Goal: Transaction & Acquisition: Purchase product/service

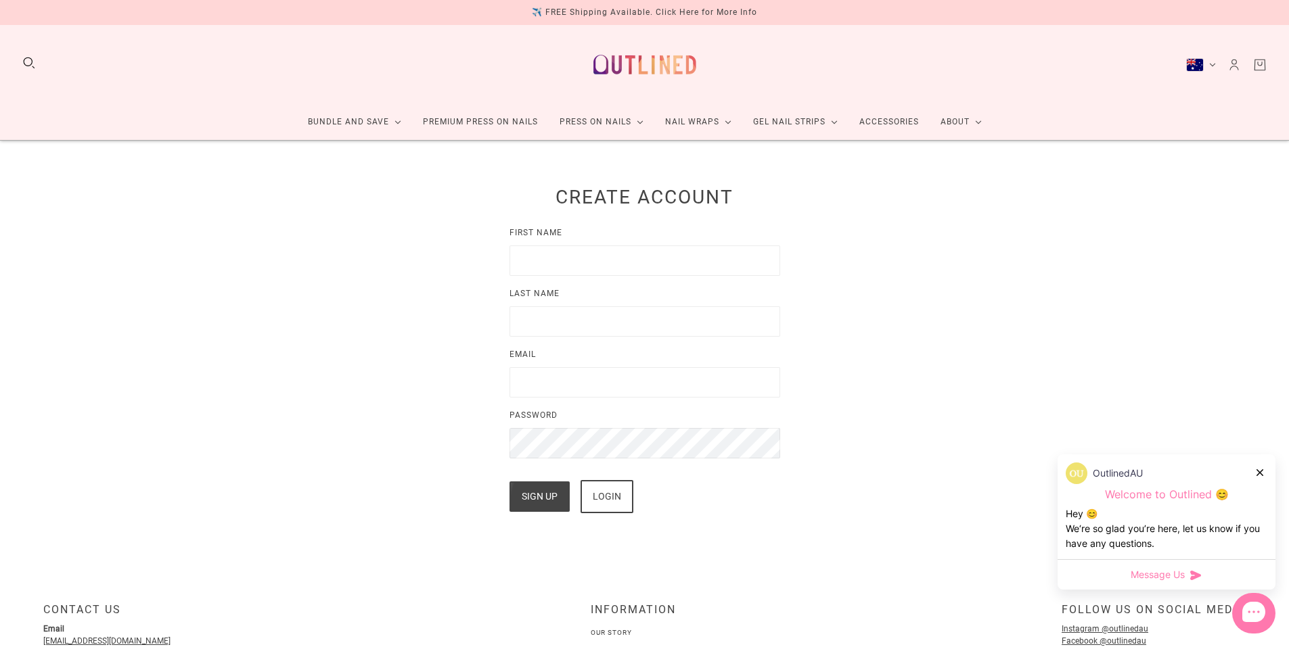
click at [611, 501] on div "Login" at bounding box center [607, 497] width 28 height 30
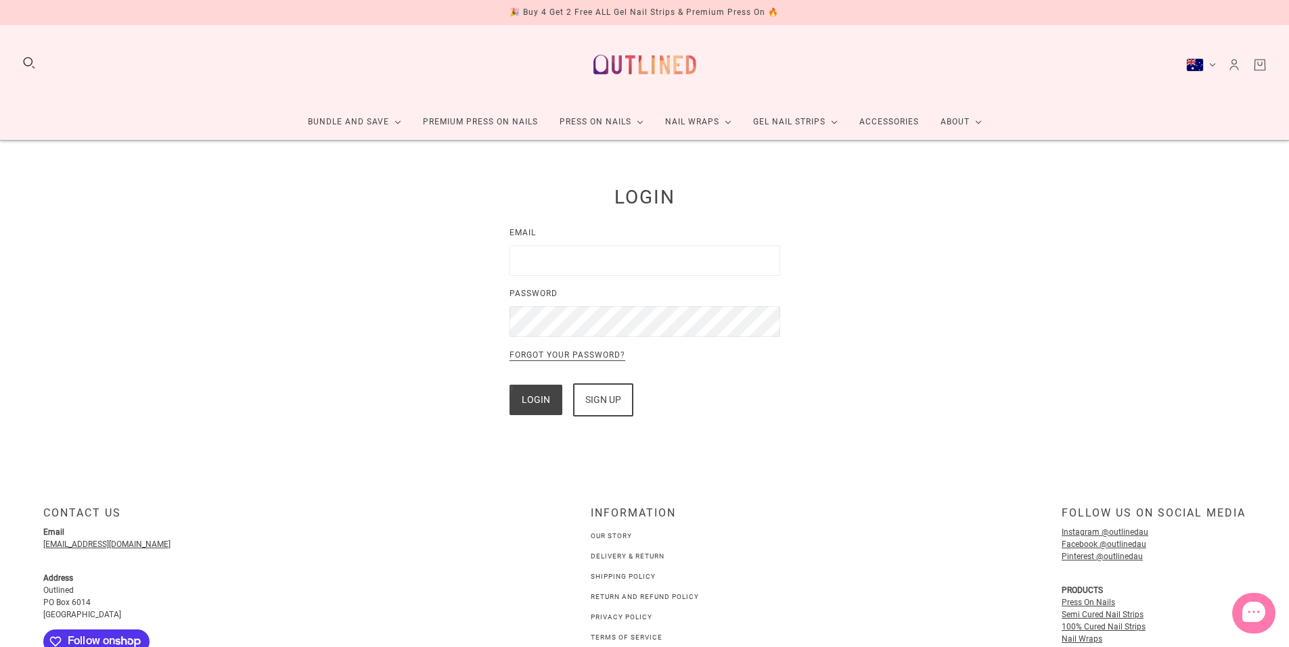
click at [552, 259] on input "Email" at bounding box center [644, 261] width 271 height 30
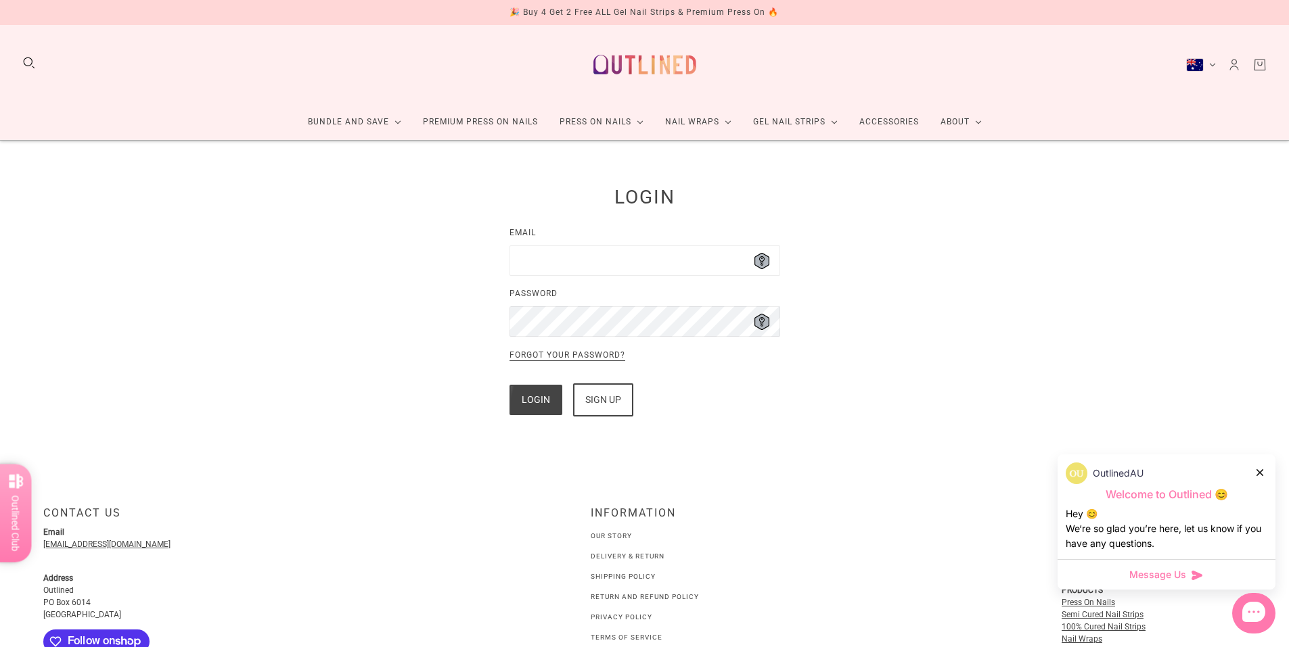
click at [591, 271] on input "Email" at bounding box center [644, 261] width 271 height 30
type input "**********"
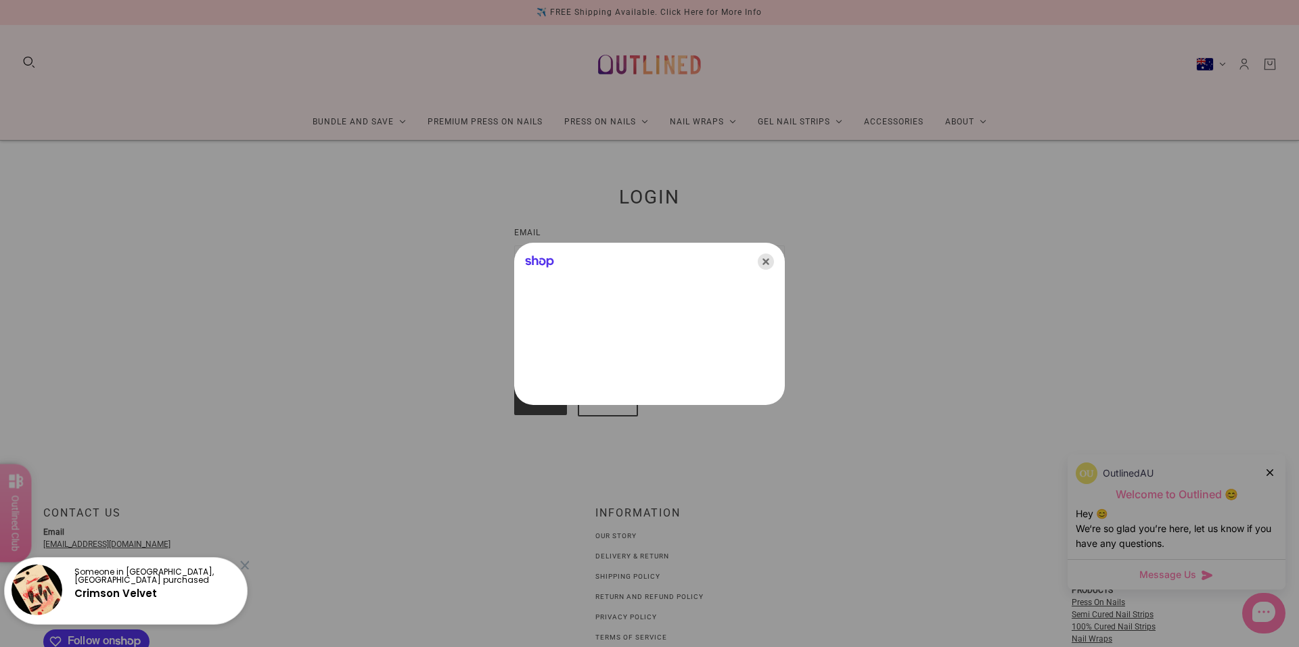
click at [765, 258] on icon "Close" at bounding box center [766, 262] width 16 height 16
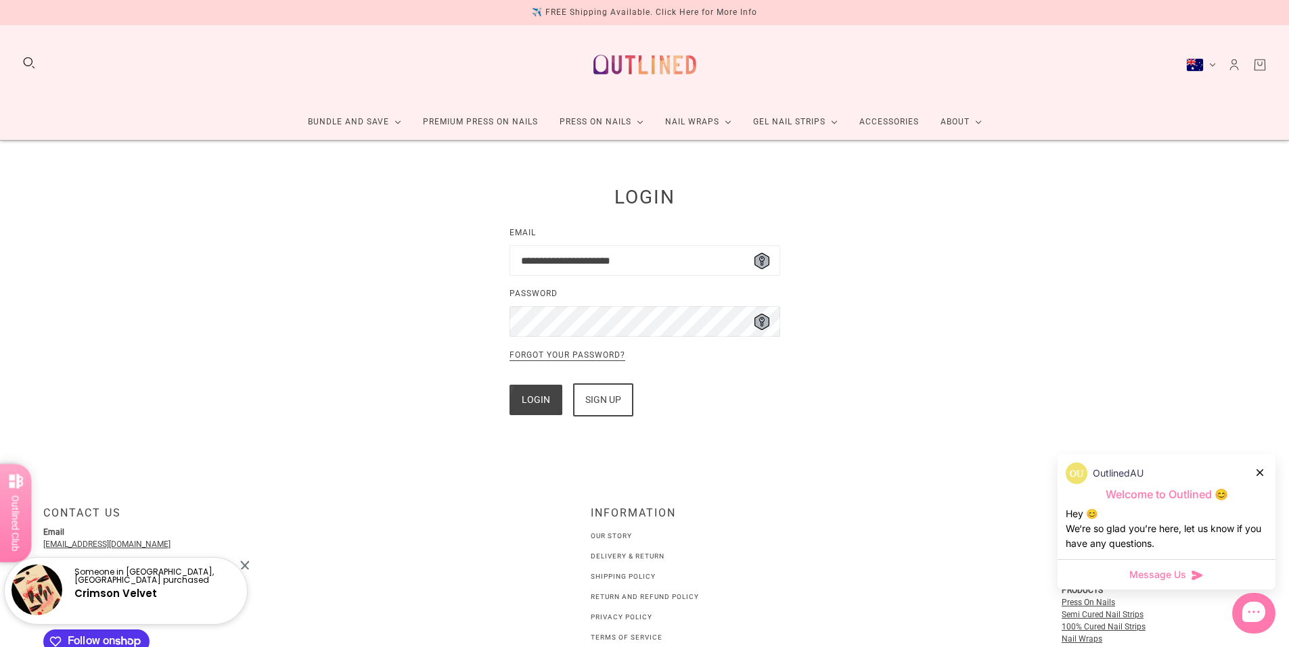
click at [532, 408] on button "Login" at bounding box center [535, 400] width 53 height 30
click at [535, 397] on button "Login" at bounding box center [535, 400] width 53 height 30
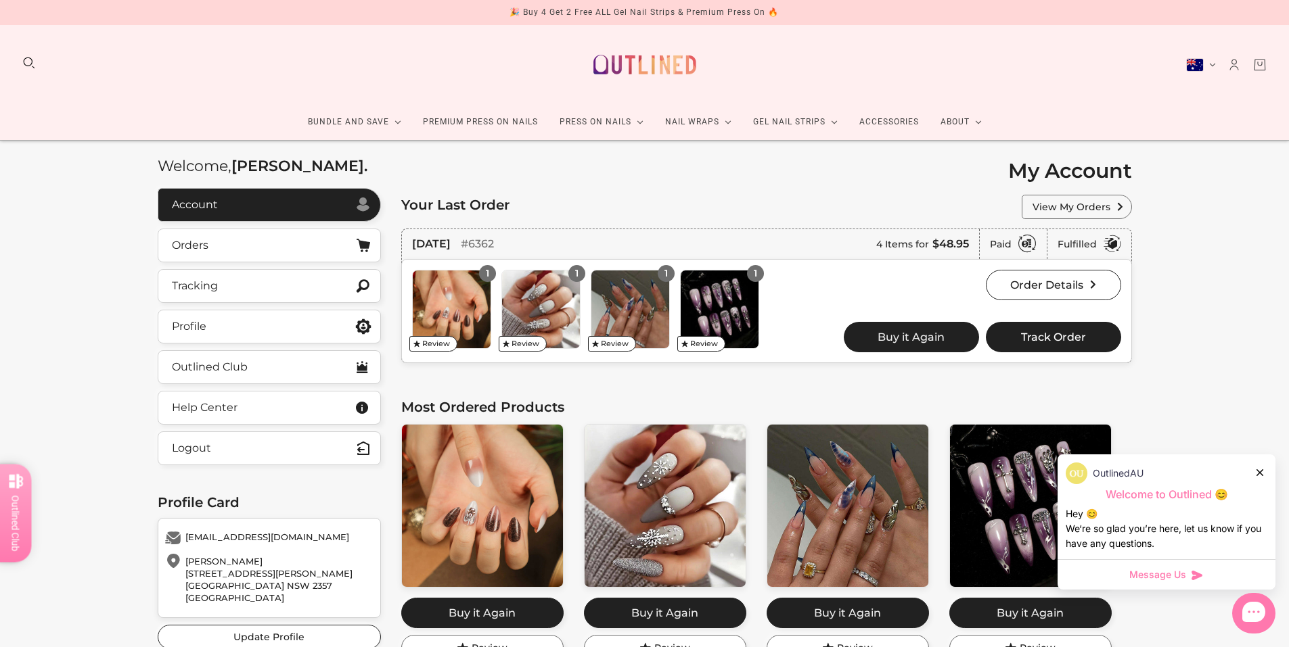
click at [1254, 471] on div "OutlinedAU" at bounding box center [1166, 474] width 202 height 22
click at [1260, 476] on icon at bounding box center [1259, 472] width 7 height 7
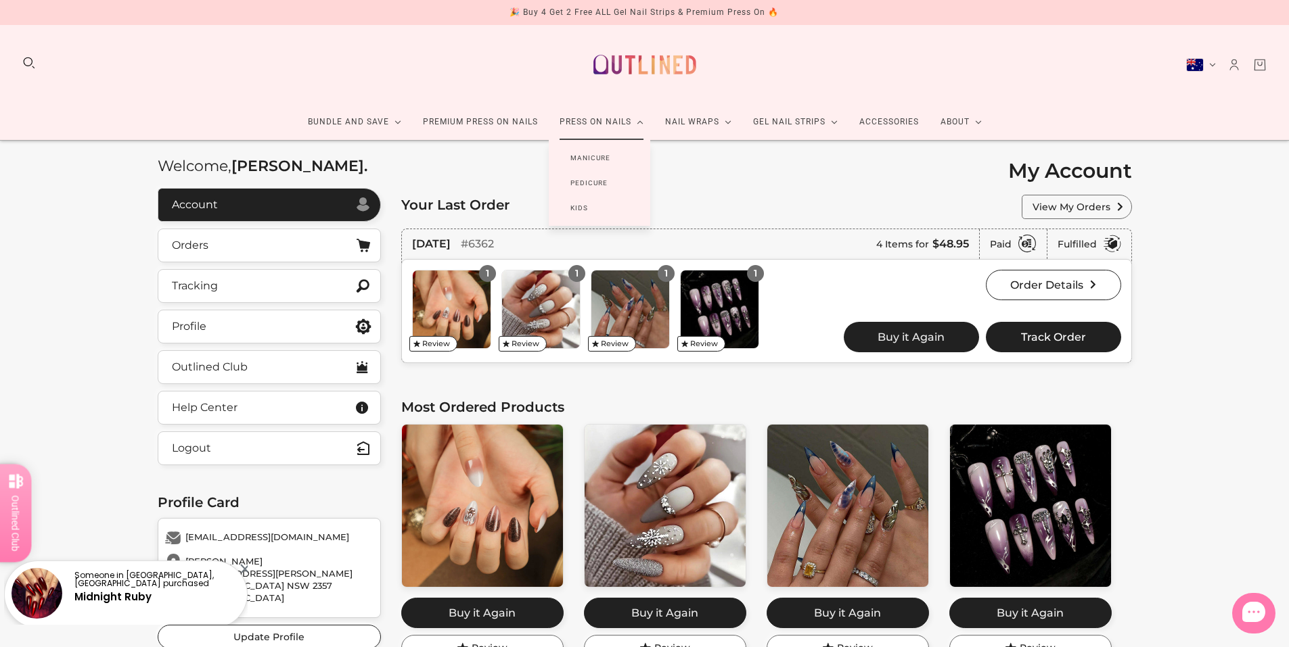
click at [590, 157] on link "Manicure" at bounding box center [590, 157] width 83 height 25
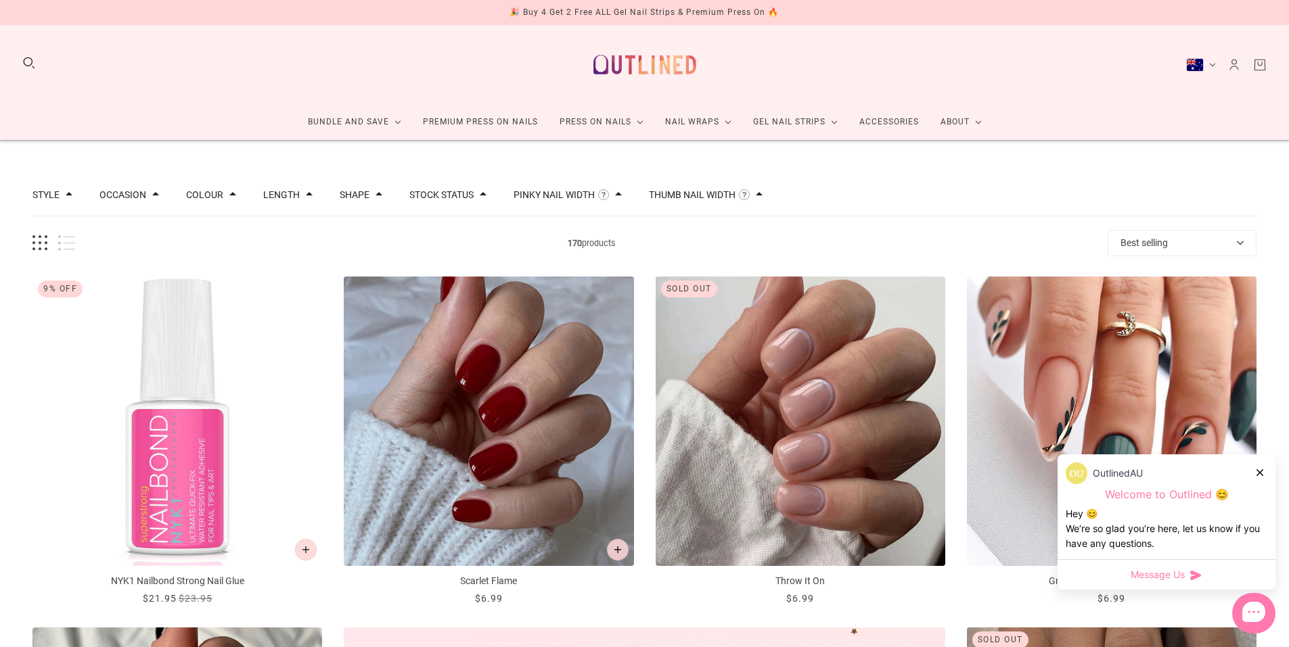
click at [1138, 235] on button "Best selling" at bounding box center [1181, 243] width 149 height 26
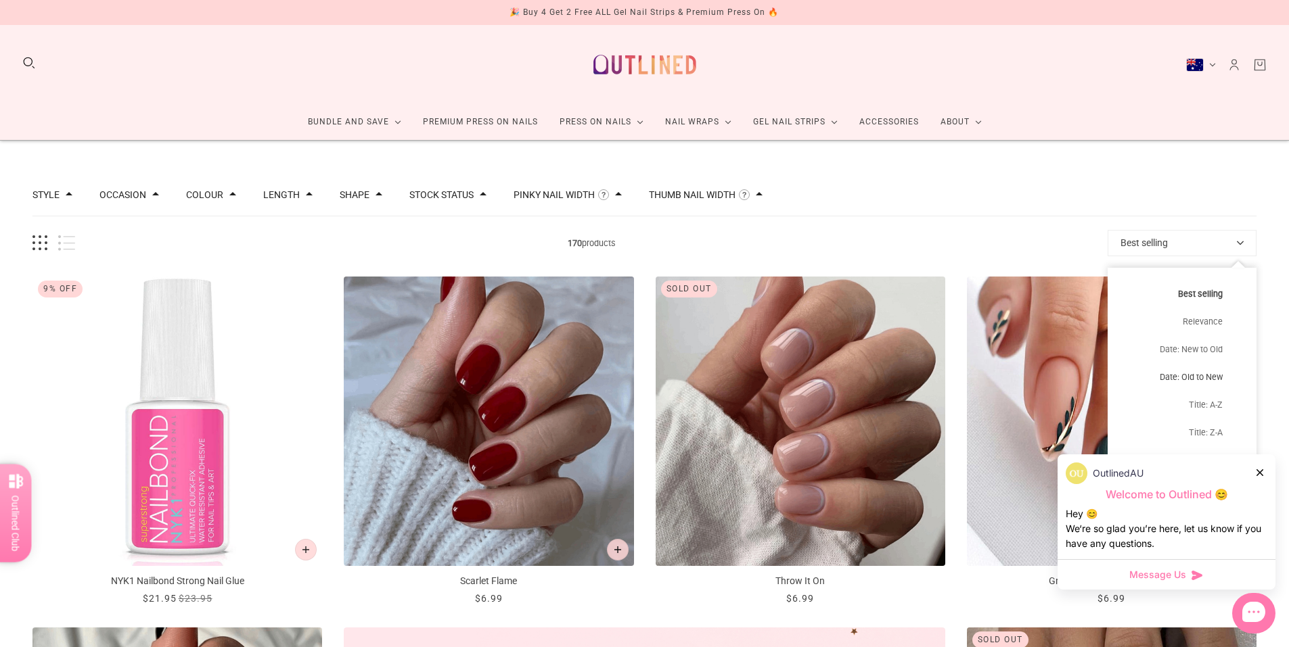
click at [1207, 379] on button "Date: Old to New" at bounding box center [1181, 377] width 149 height 28
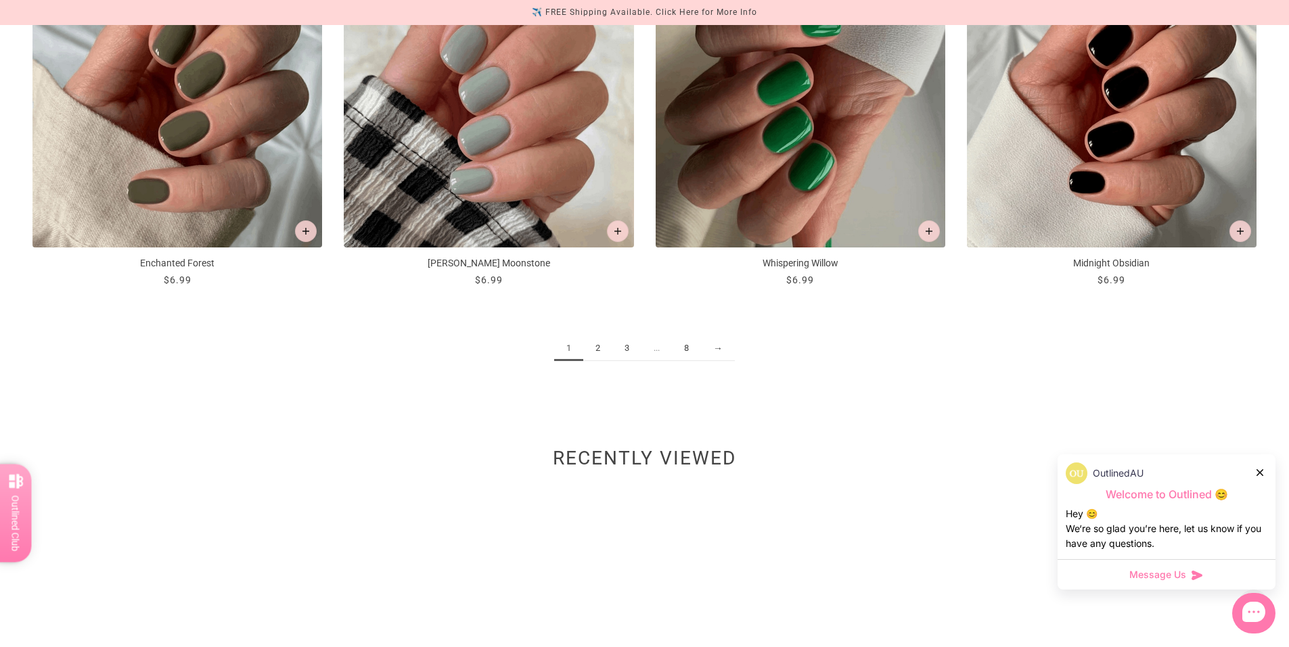
scroll to position [2097, 0]
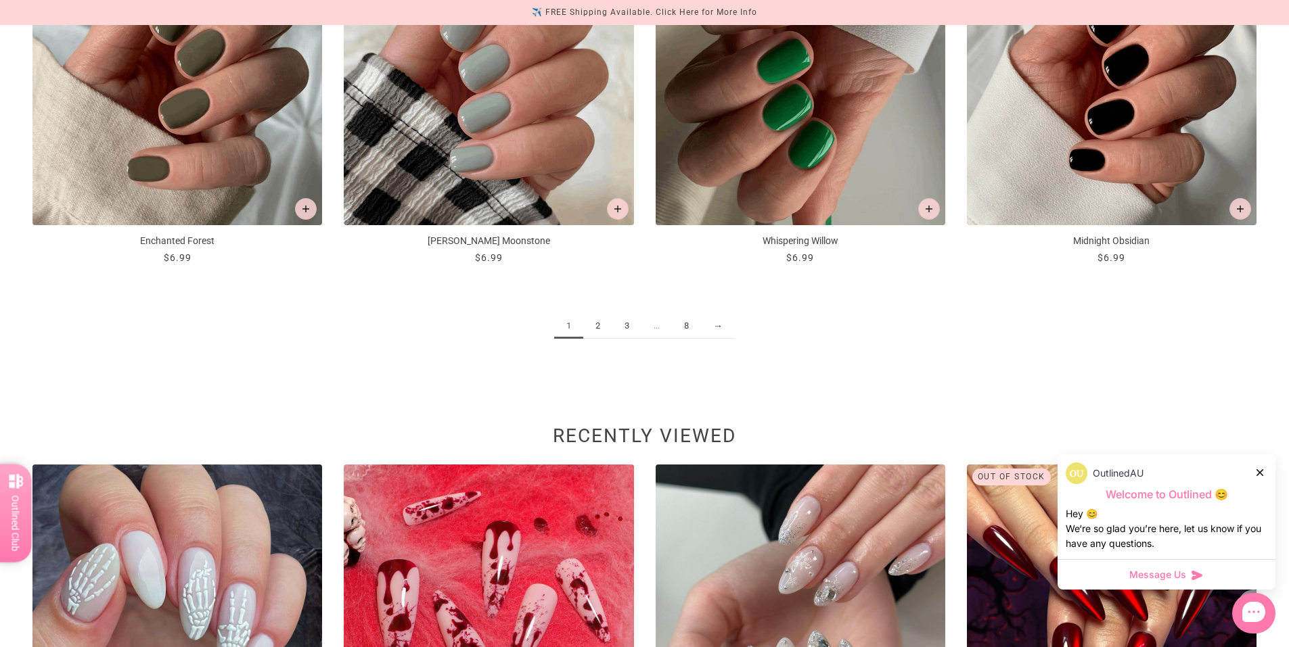
click at [714, 333] on link "→" at bounding box center [718, 326] width 34 height 25
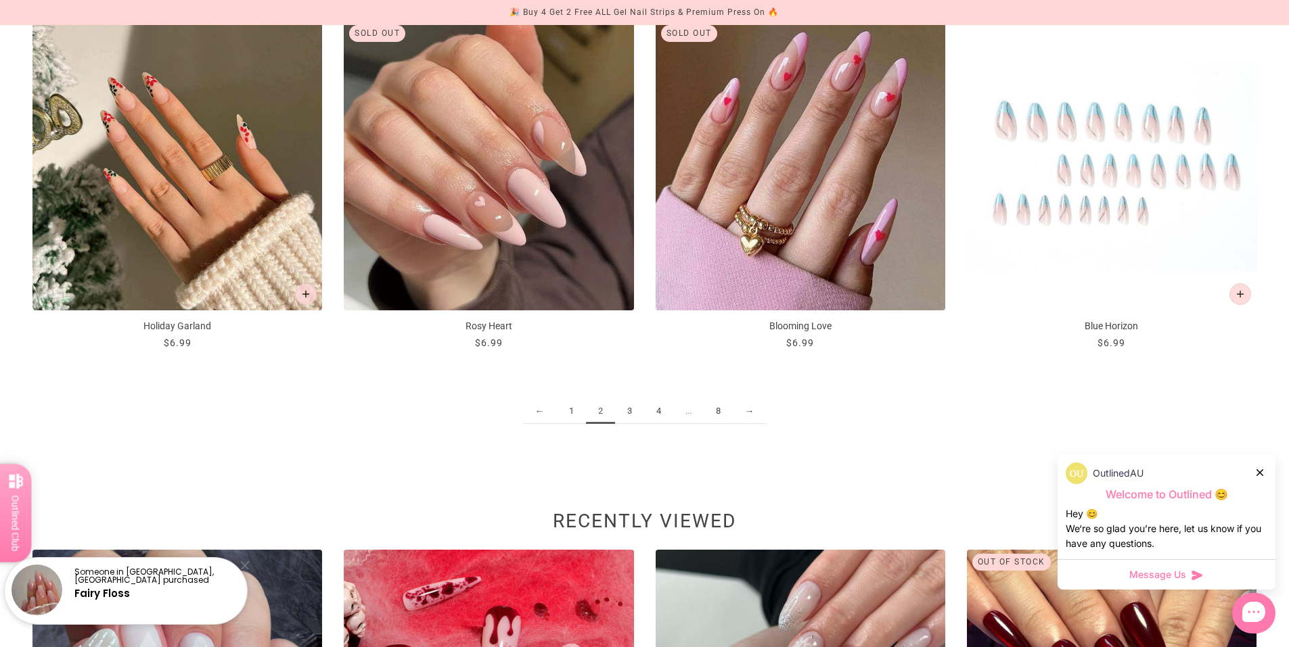
scroll to position [2029, 0]
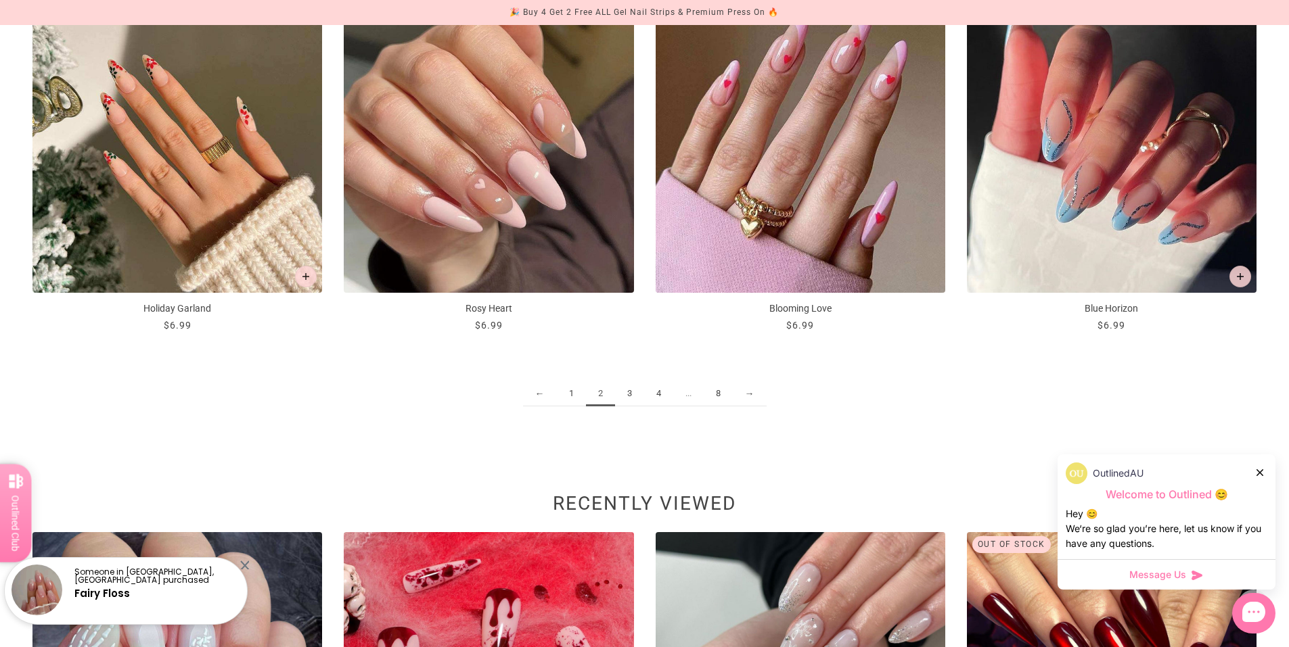
click at [752, 399] on link "→" at bounding box center [750, 394] width 34 height 25
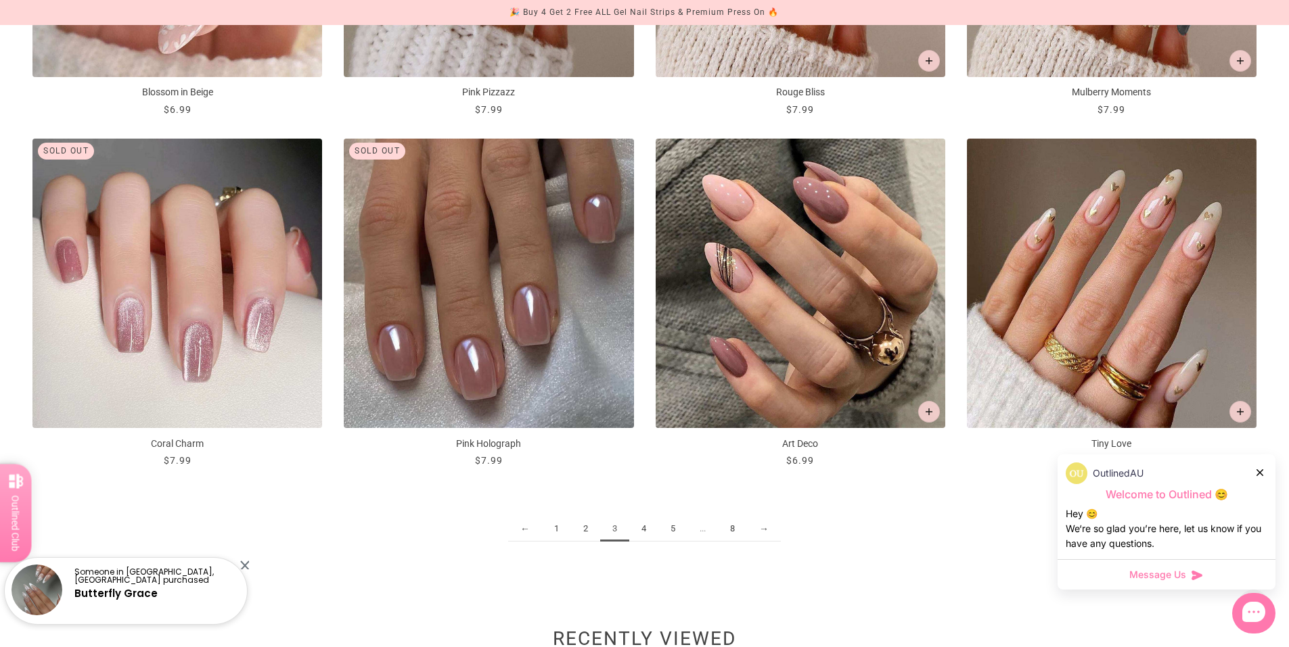
scroll to position [1962, 0]
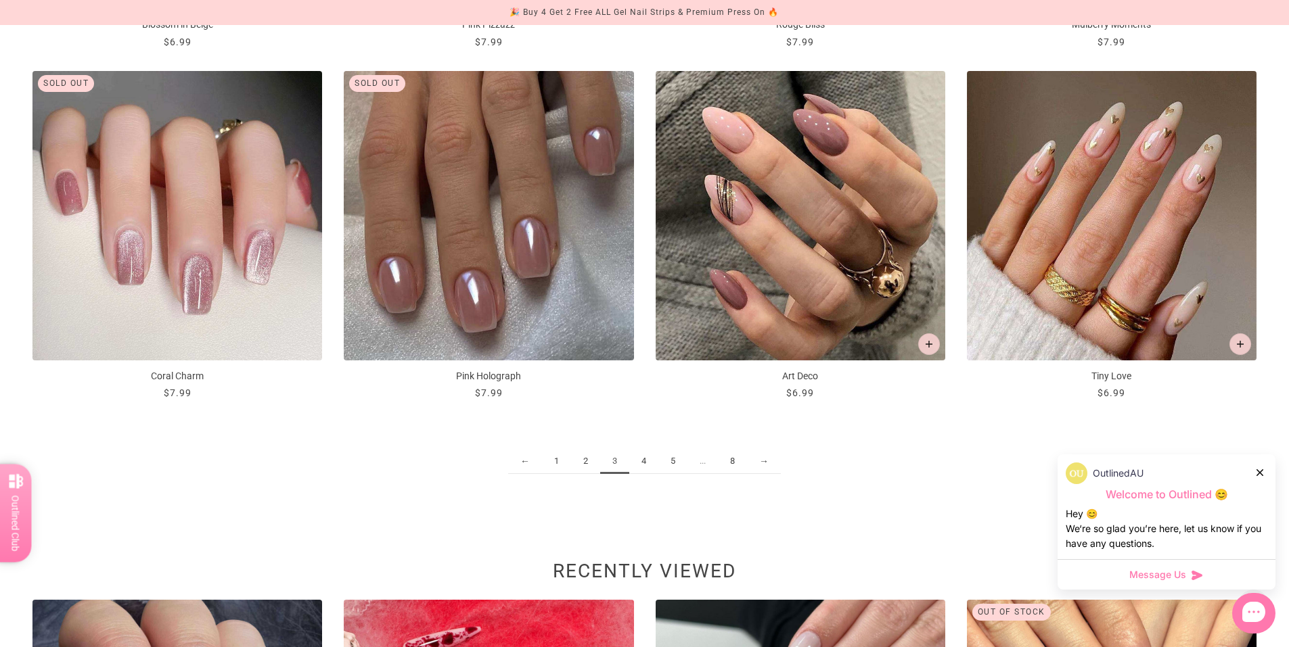
click at [764, 461] on link "→" at bounding box center [764, 461] width 34 height 25
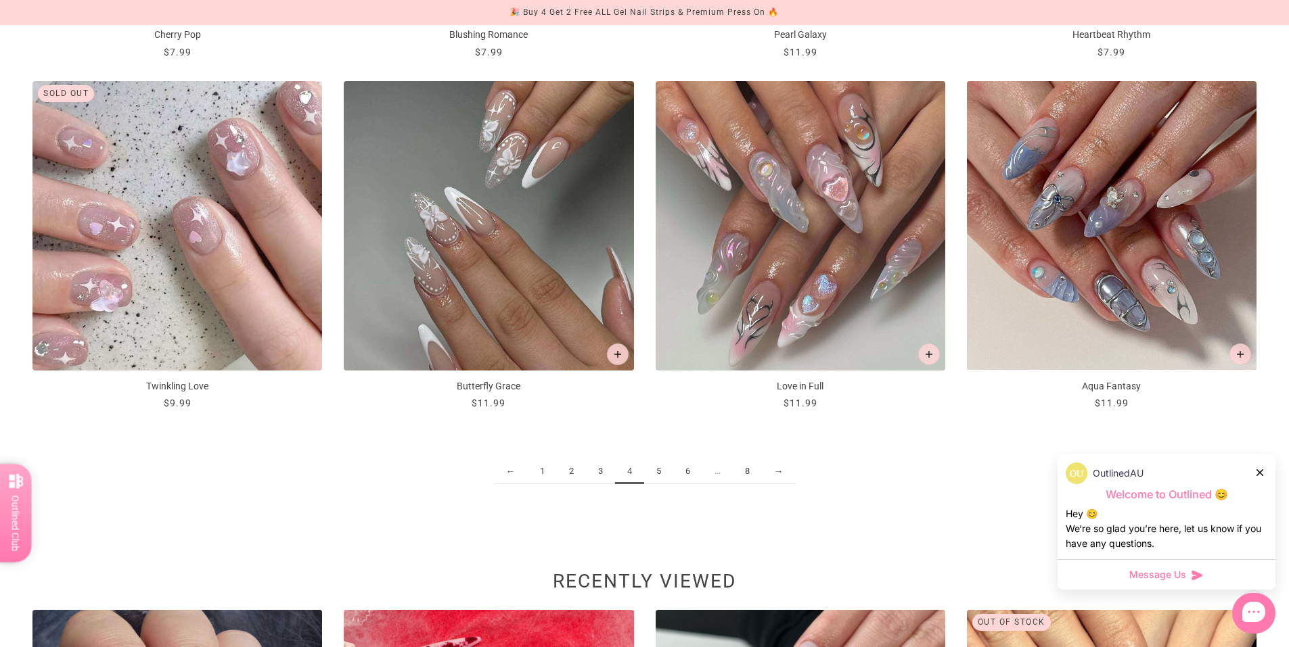
scroll to position [1964, 0]
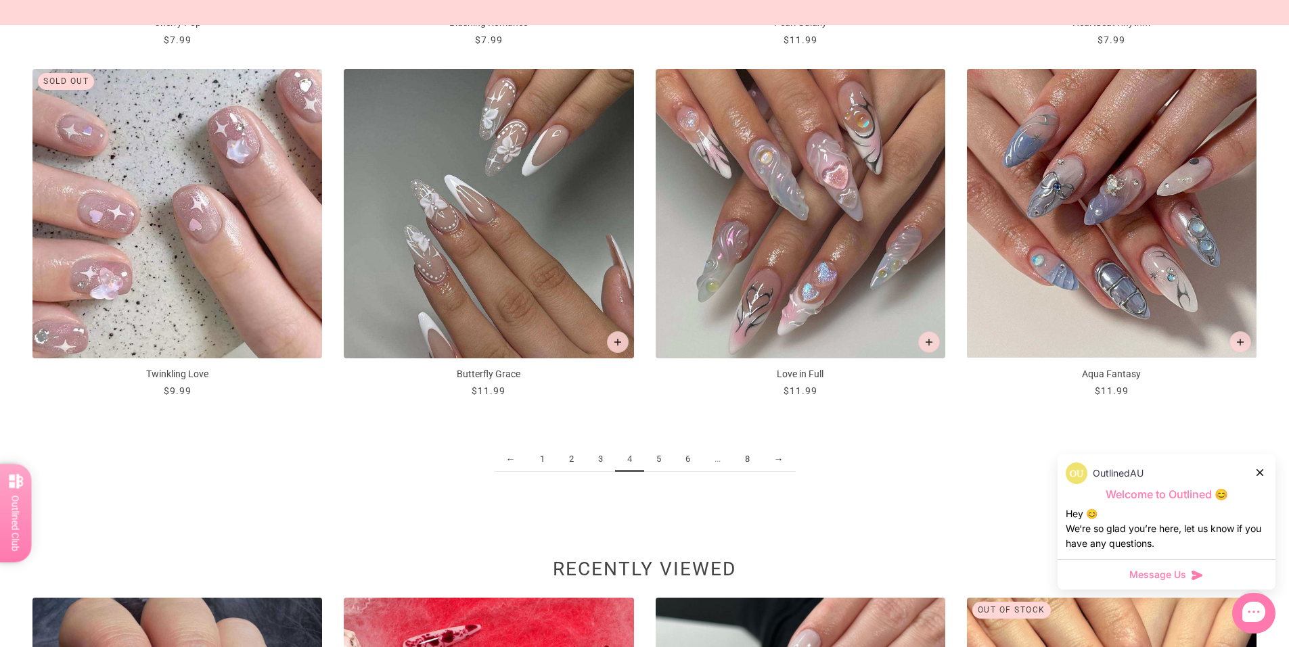
click at [781, 463] on link "→" at bounding box center [779, 459] width 34 height 25
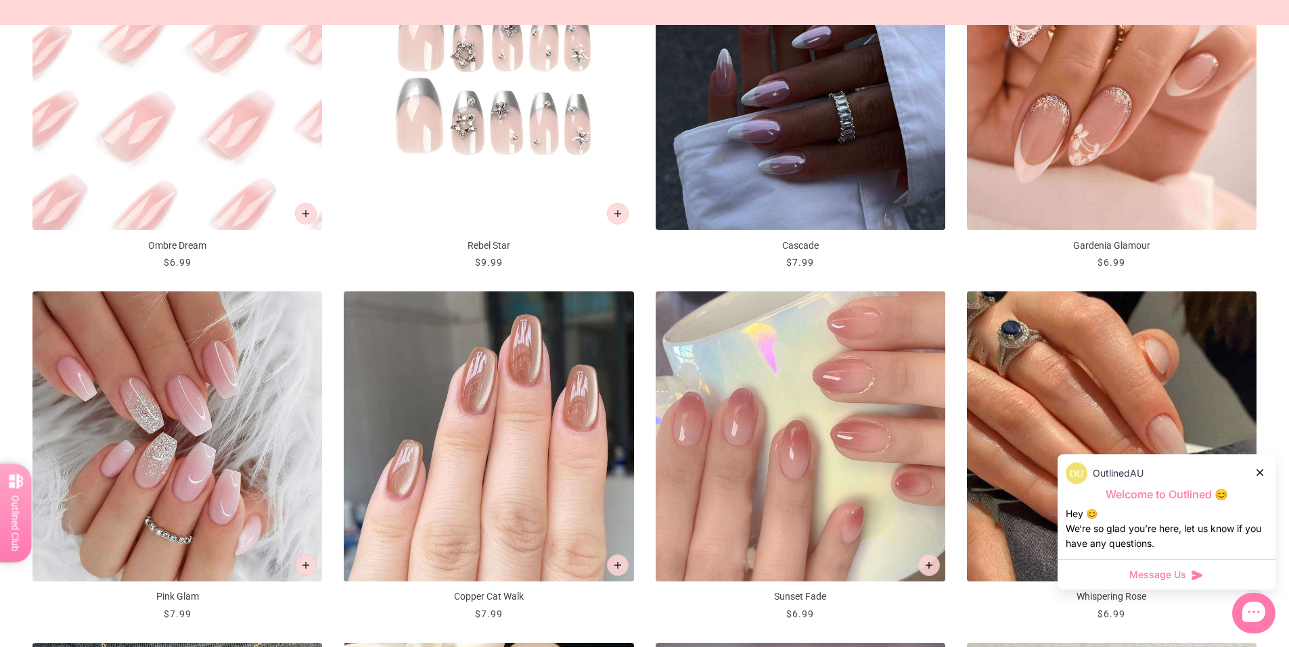
scroll to position [1150, 0]
